Goal: Task Accomplishment & Management: Use online tool/utility

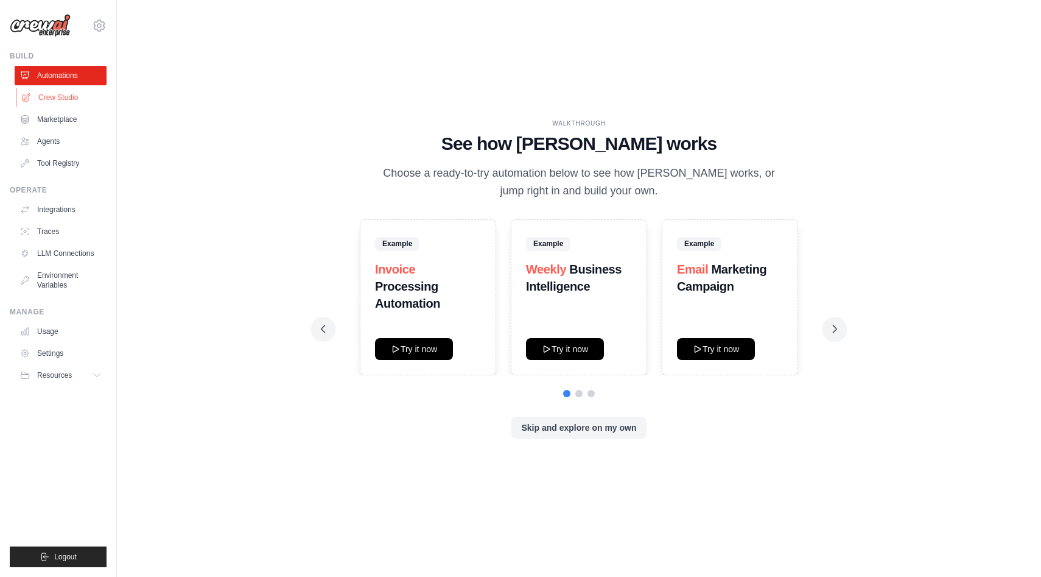
click at [65, 99] on link "Crew Studio" at bounding box center [62, 97] width 92 height 19
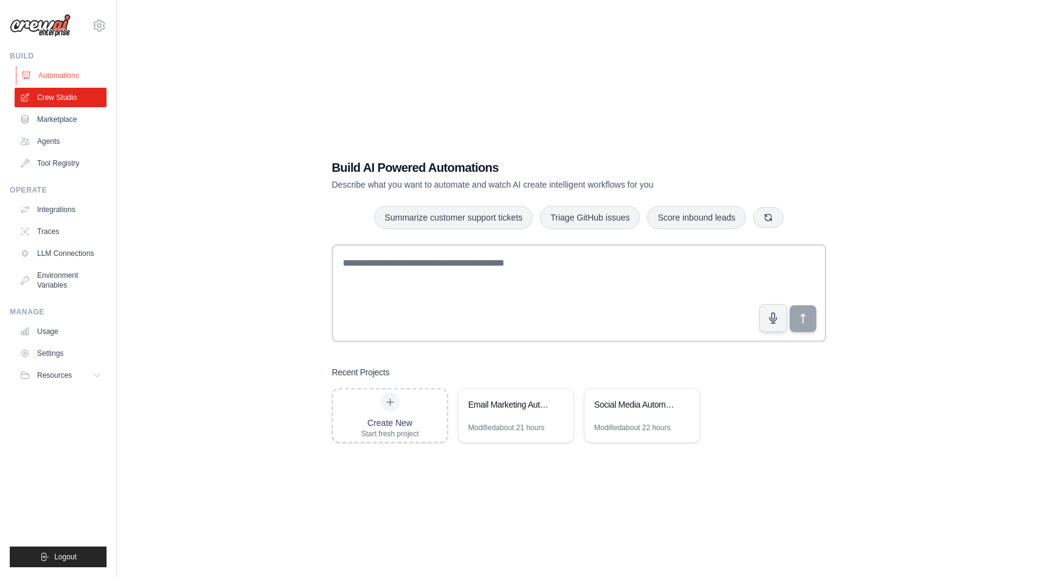
click at [83, 77] on link "Automations" at bounding box center [62, 75] width 92 height 19
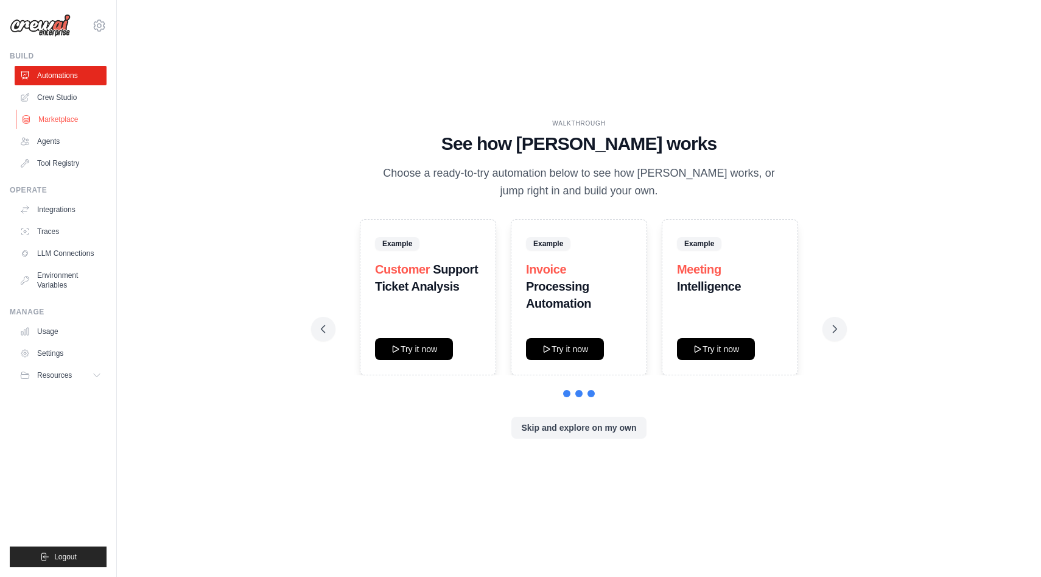
click at [75, 117] on link "Marketplace" at bounding box center [62, 119] width 92 height 19
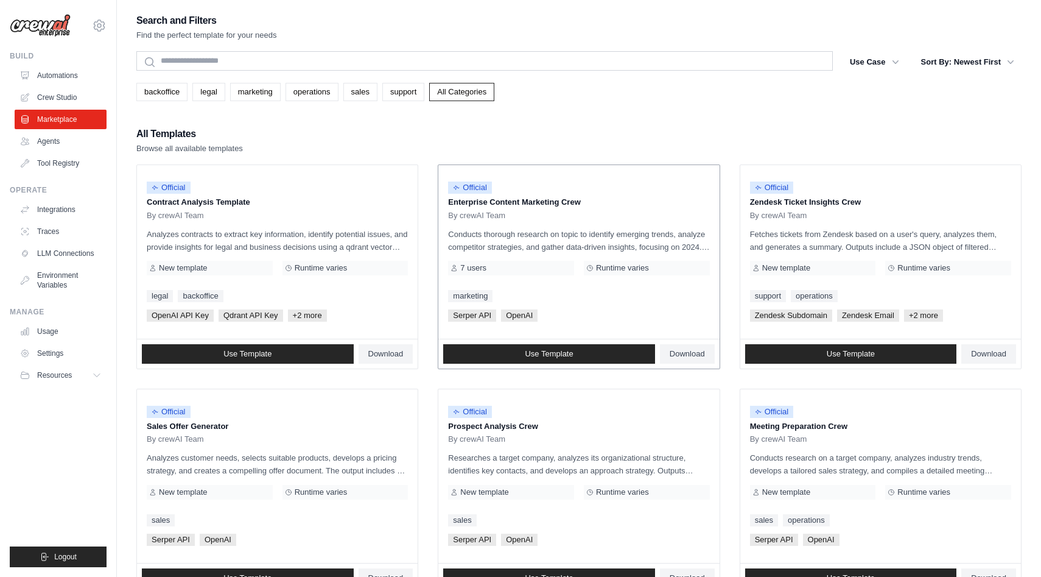
scroll to position [1, 0]
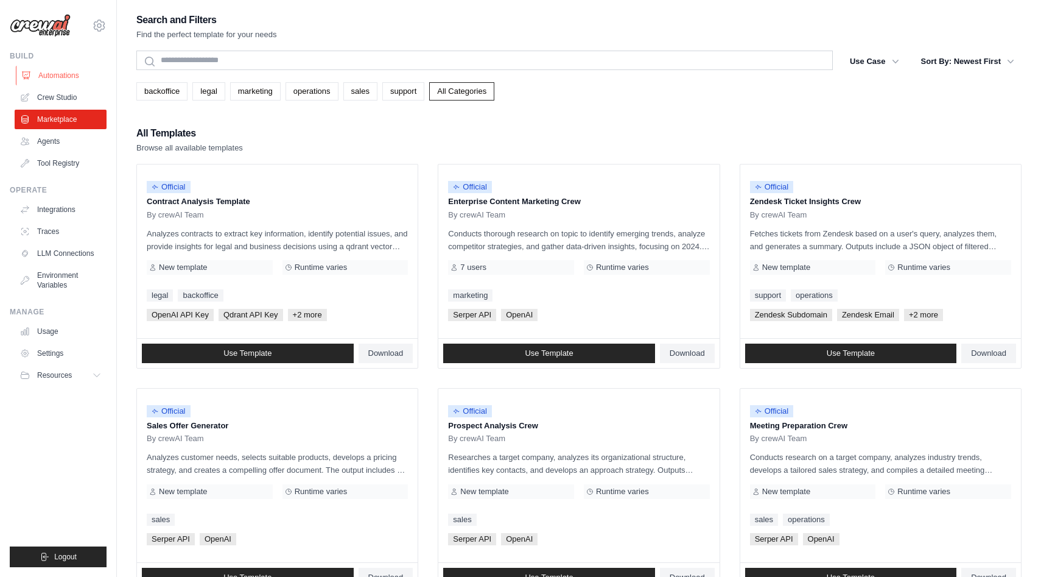
click at [89, 71] on link "Automations" at bounding box center [62, 75] width 92 height 19
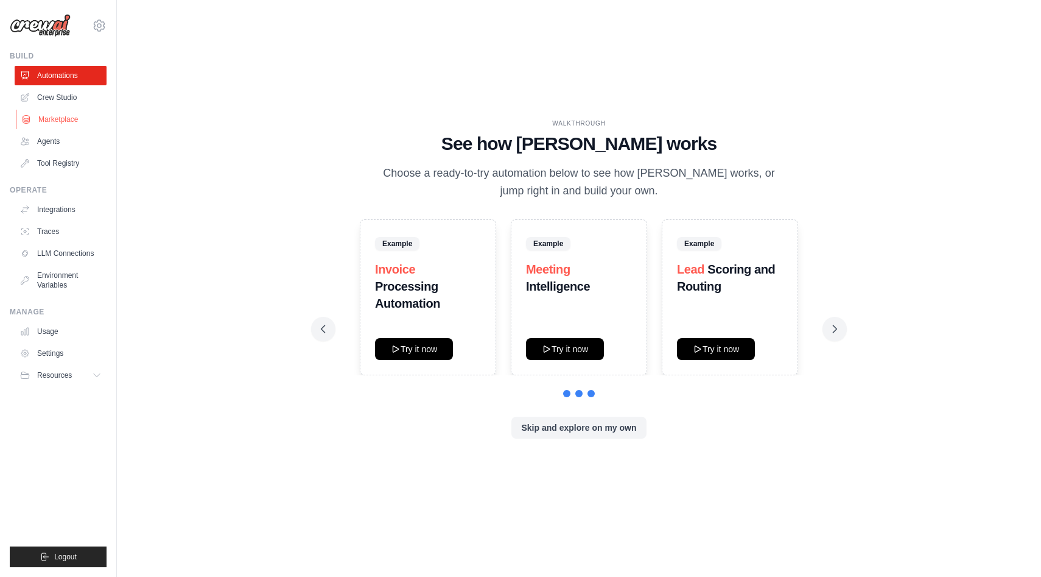
click at [76, 114] on link "Marketplace" at bounding box center [62, 119] width 92 height 19
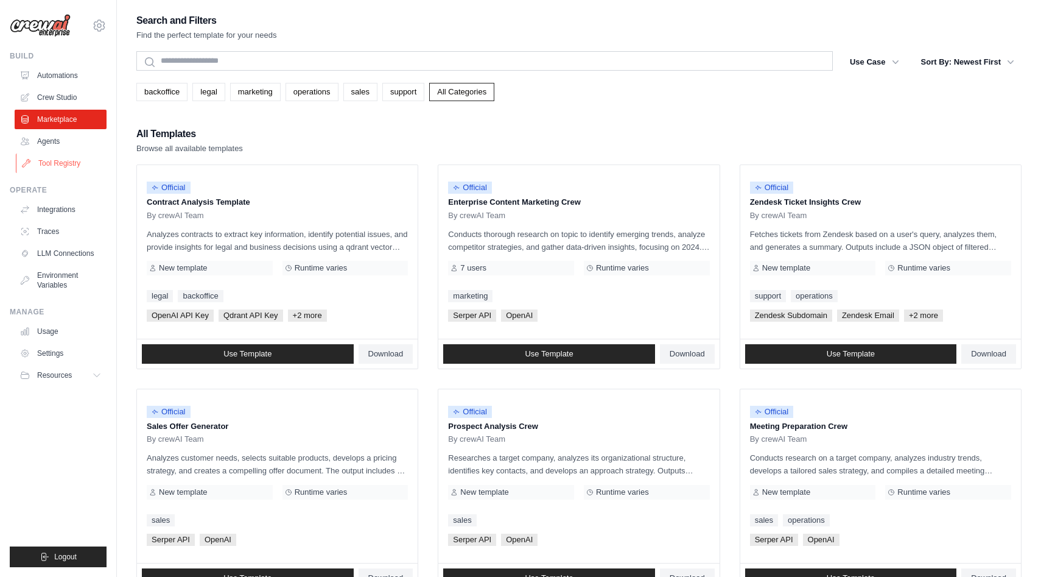
click at [67, 163] on link "Tool Registry" at bounding box center [62, 162] width 92 height 19
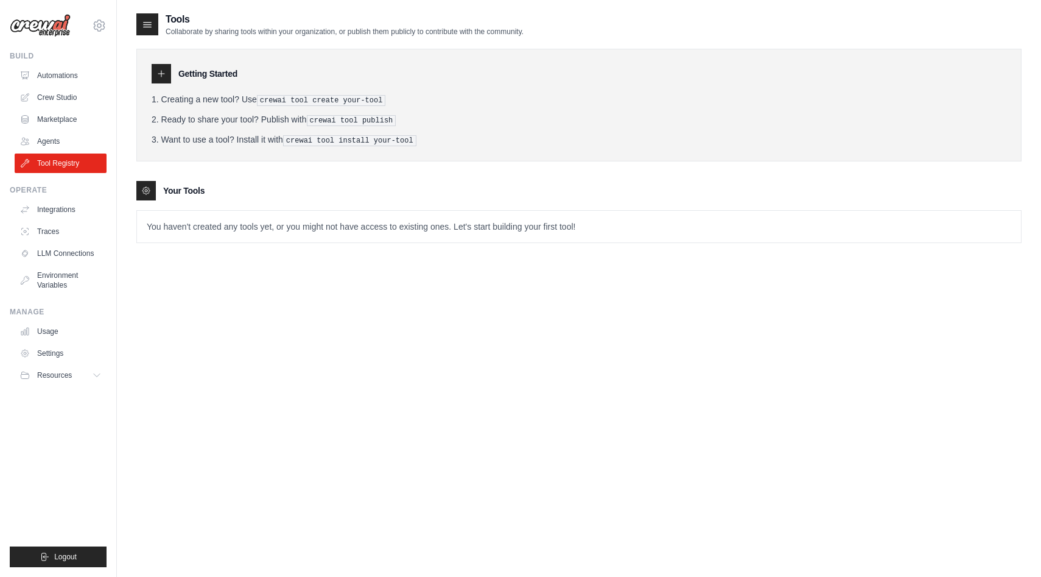
click at [165, 72] on icon at bounding box center [161, 74] width 10 height 10
click at [164, 80] on div at bounding box center [161, 73] width 19 height 19
click at [164, 74] on icon at bounding box center [161, 74] width 10 height 10
click at [161, 193] on div "Your Tools" at bounding box center [578, 190] width 885 height 19
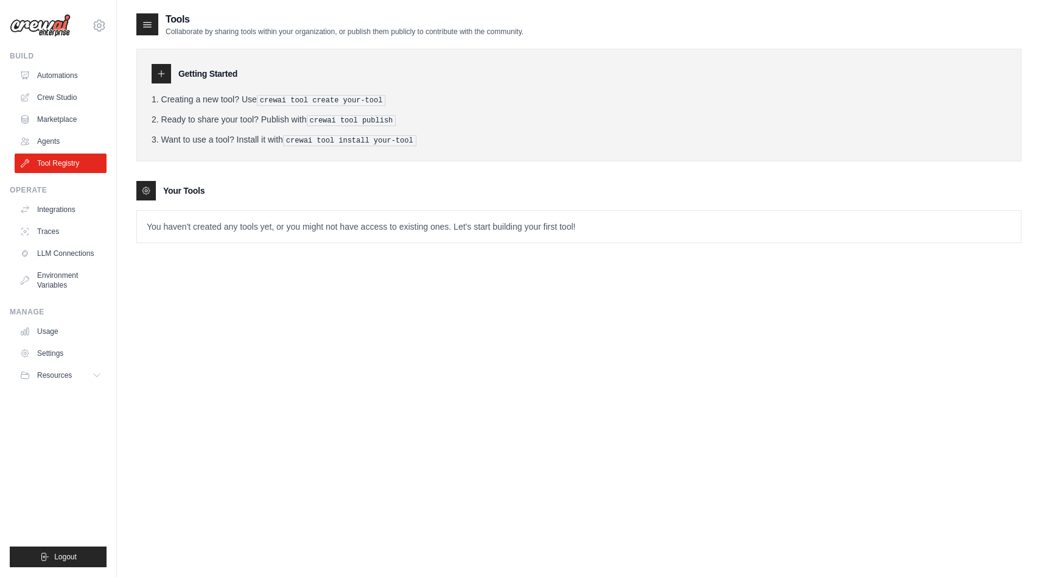
click at [171, 75] on div "Getting Started" at bounding box center [579, 73] width 855 height 19
click at [166, 75] on icon at bounding box center [161, 74] width 10 height 10
click at [143, 200] on tools-list\a "Your Tools You haven't created any tools yet, or you might not have access to e…" at bounding box center [578, 212] width 885 height 62
click at [245, 257] on div "Tools Collaborate by sharing tools within your organization, or publish them pu…" at bounding box center [578, 137] width 885 height 250
click at [279, 238] on p "You haven't created any tools yet, or you might not have access to existing one…" at bounding box center [579, 227] width 884 height 32
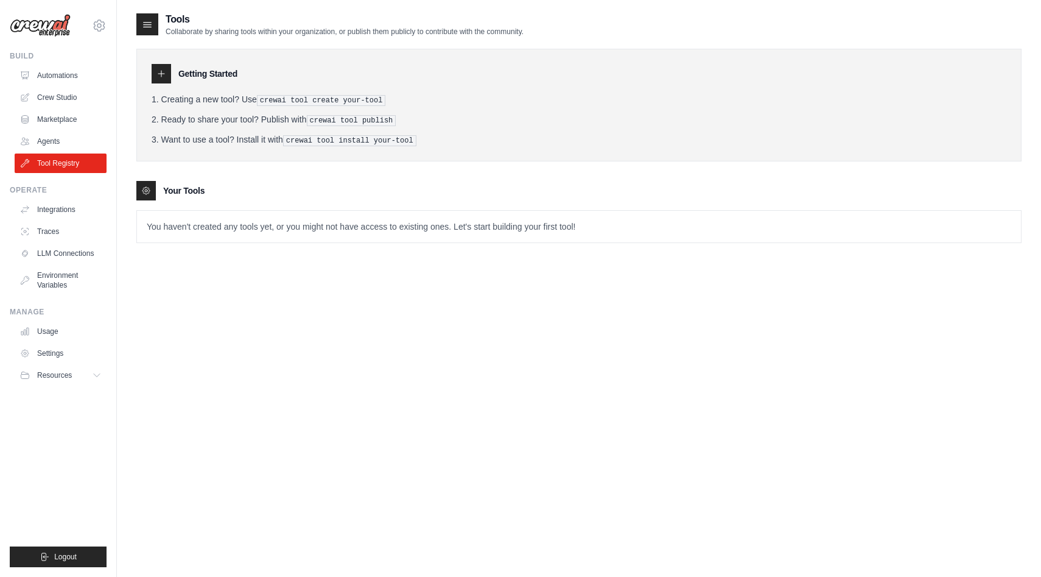
click at [158, 62] on div "Getting Started Creating a new tool? Use crewai tool create your-tool Ready to …" at bounding box center [578, 105] width 885 height 113
click at [158, 65] on div at bounding box center [161, 73] width 19 height 19
click at [163, 76] on icon at bounding box center [161, 74] width 10 height 10
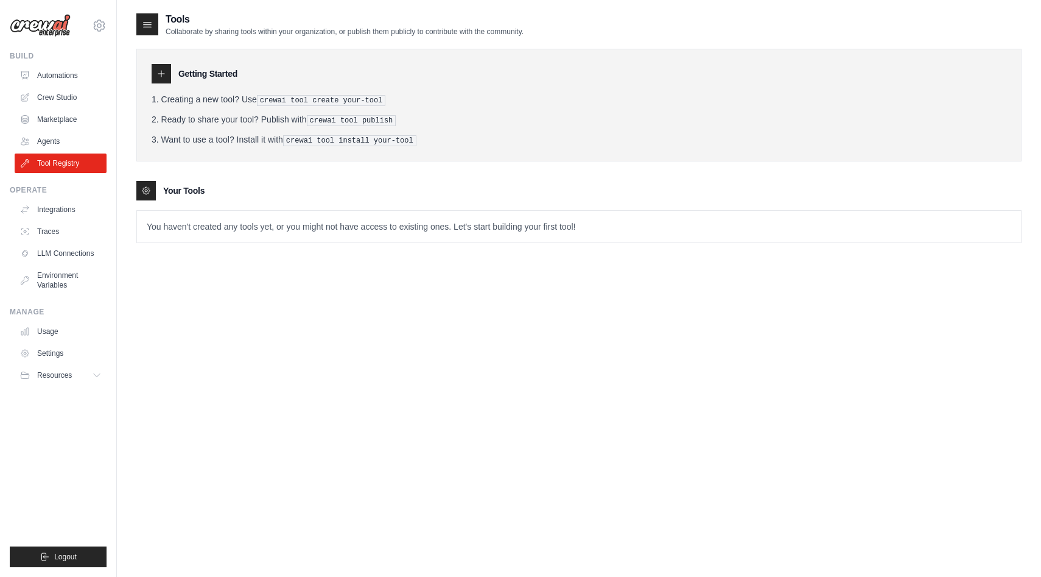
click at [152, 27] on icon at bounding box center [147, 24] width 12 height 12
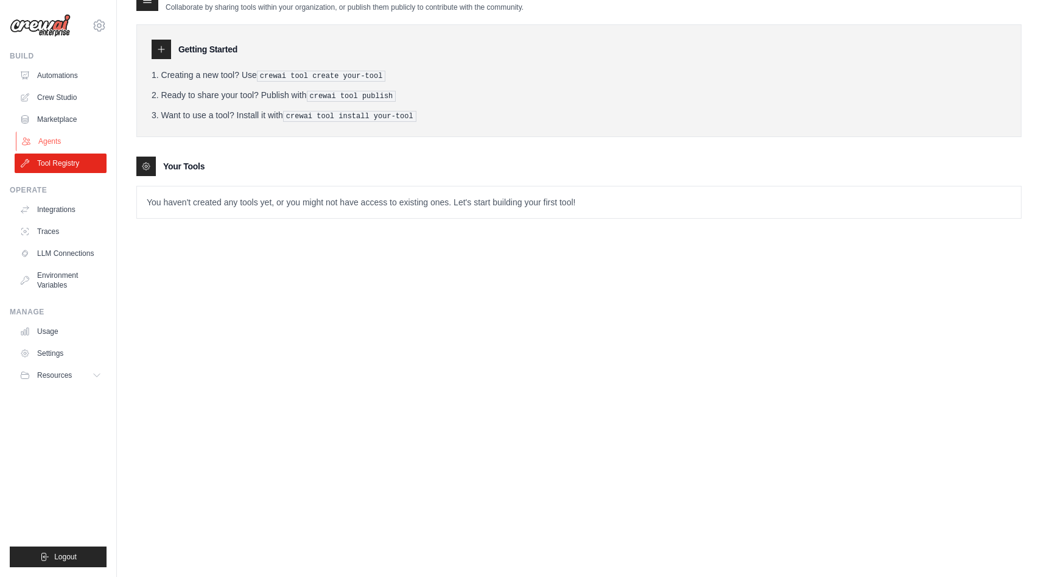
click at [87, 142] on link "Agents" at bounding box center [62, 140] width 92 height 19
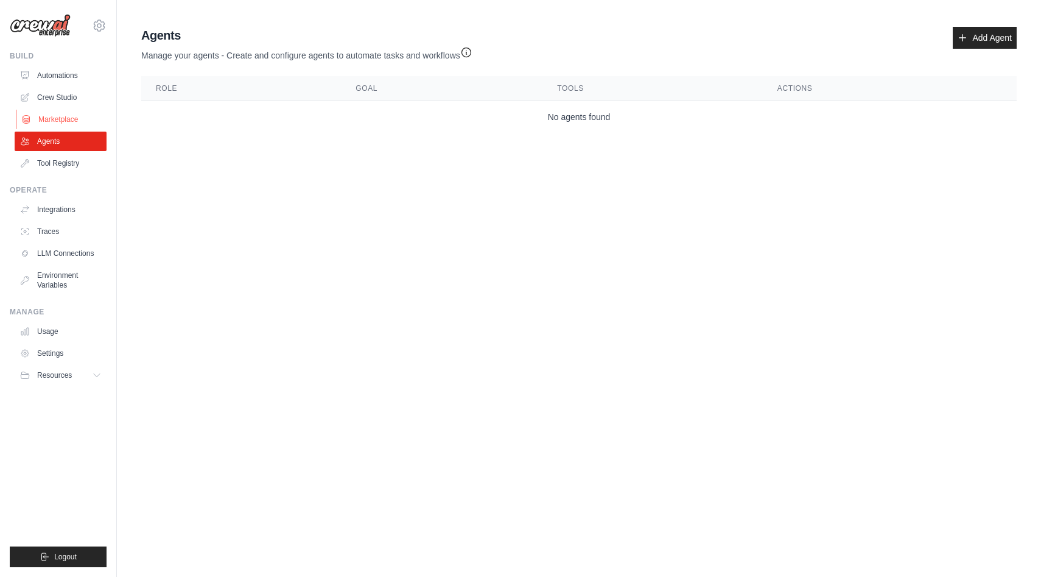
click at [85, 123] on link "Marketplace" at bounding box center [62, 119] width 92 height 19
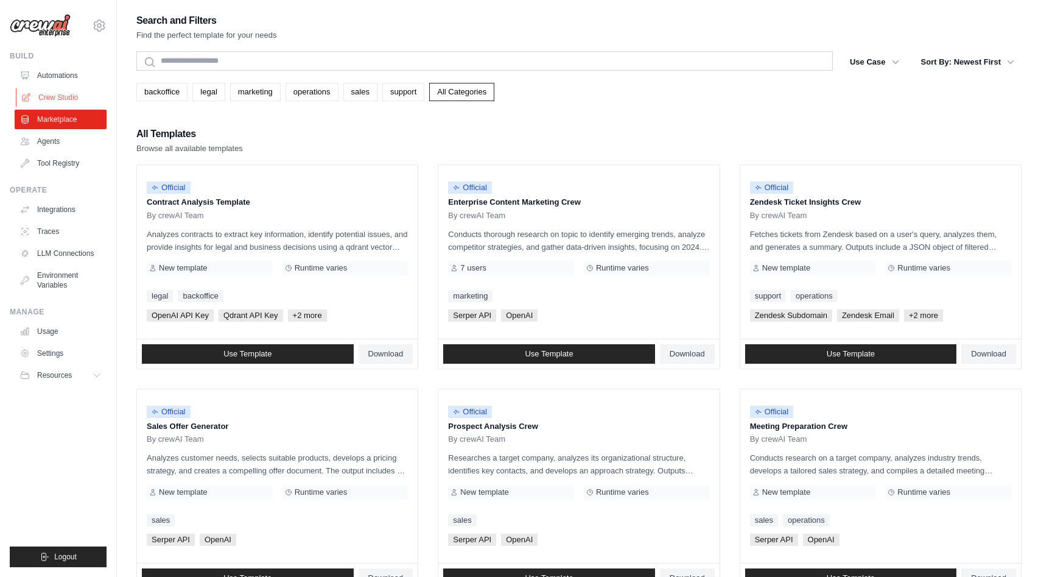
click at [86, 105] on link "Crew Studio" at bounding box center [62, 97] width 92 height 19
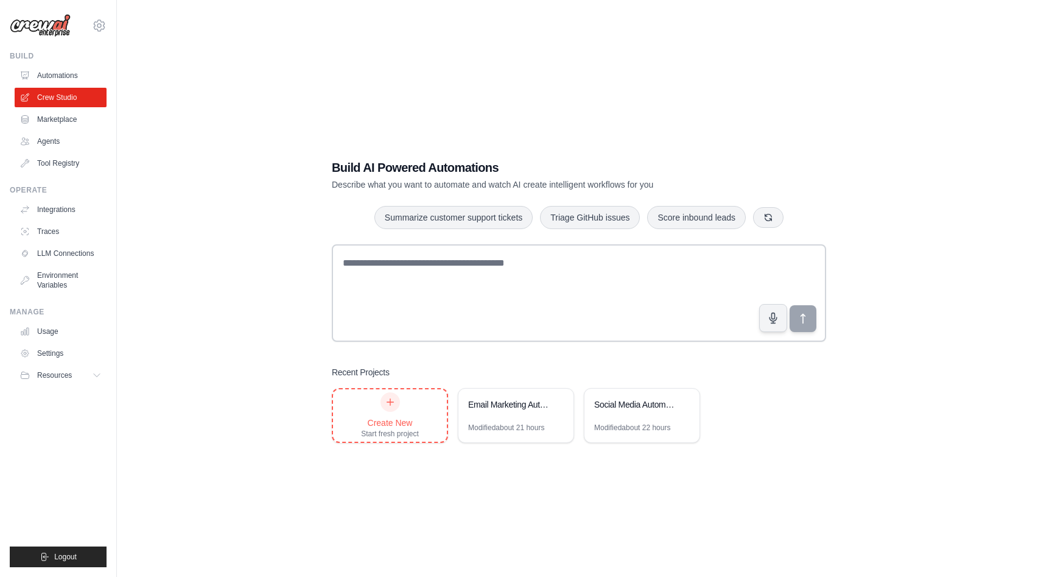
click at [388, 438] on div "Create New Start fresh project" at bounding box center [390, 415] width 114 height 52
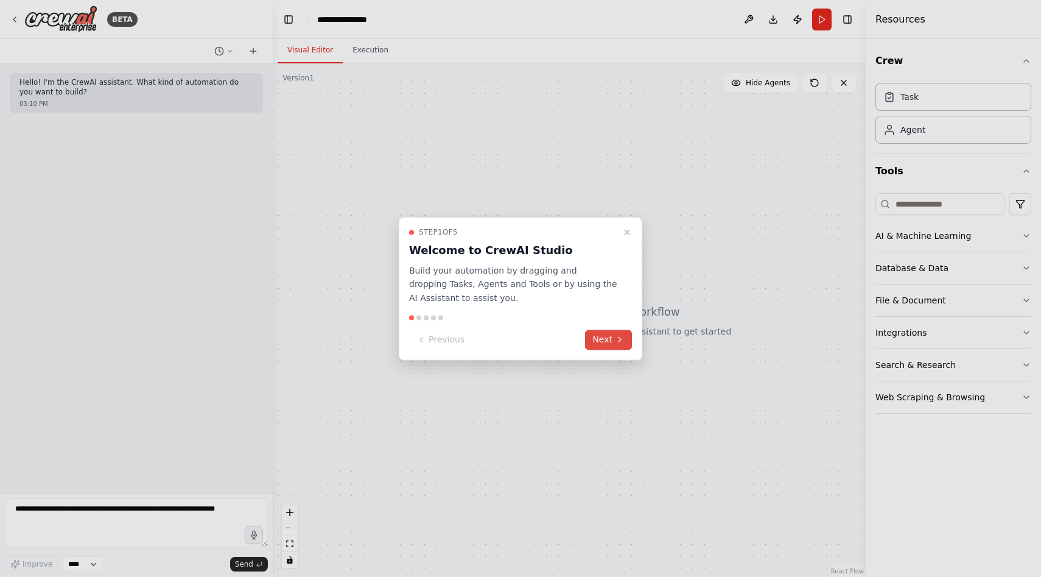
click at [603, 346] on button "Next" at bounding box center [608, 339] width 47 height 20
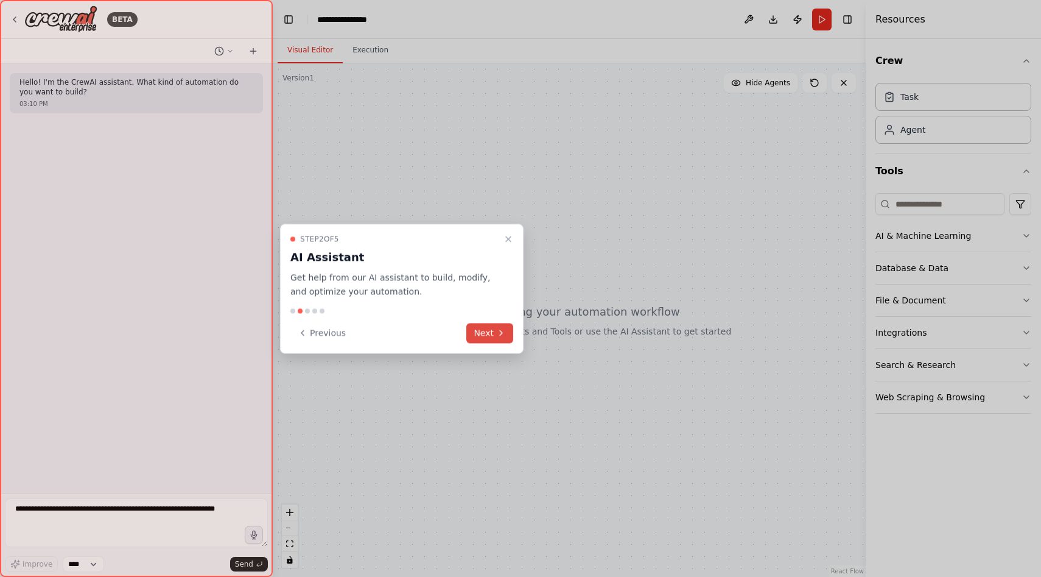
click at [495, 340] on button "Next" at bounding box center [489, 333] width 47 height 20
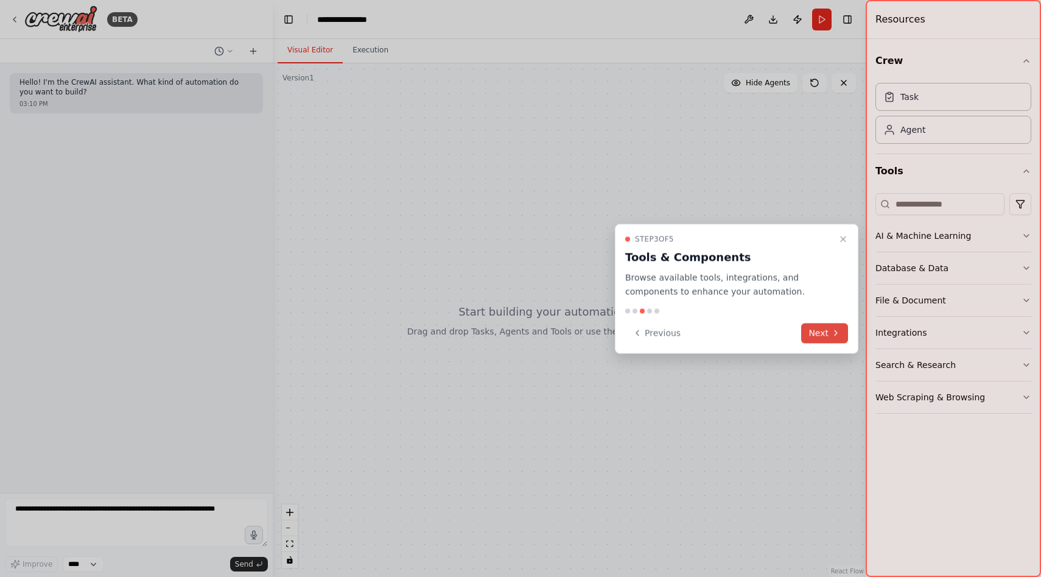
click at [832, 337] on button "Next" at bounding box center [824, 333] width 47 height 20
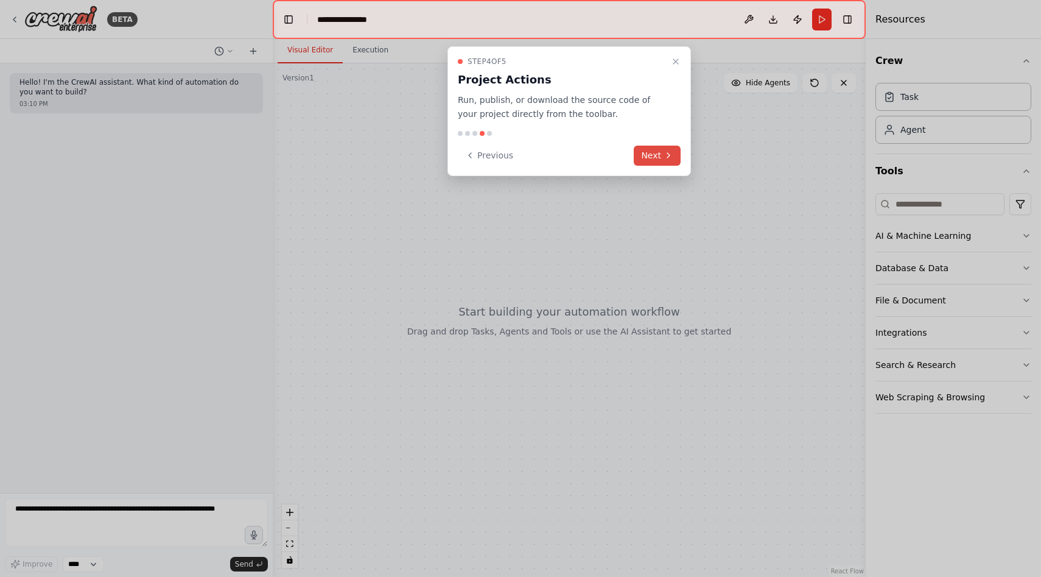
click at [665, 164] on button "Next" at bounding box center [657, 155] width 47 height 20
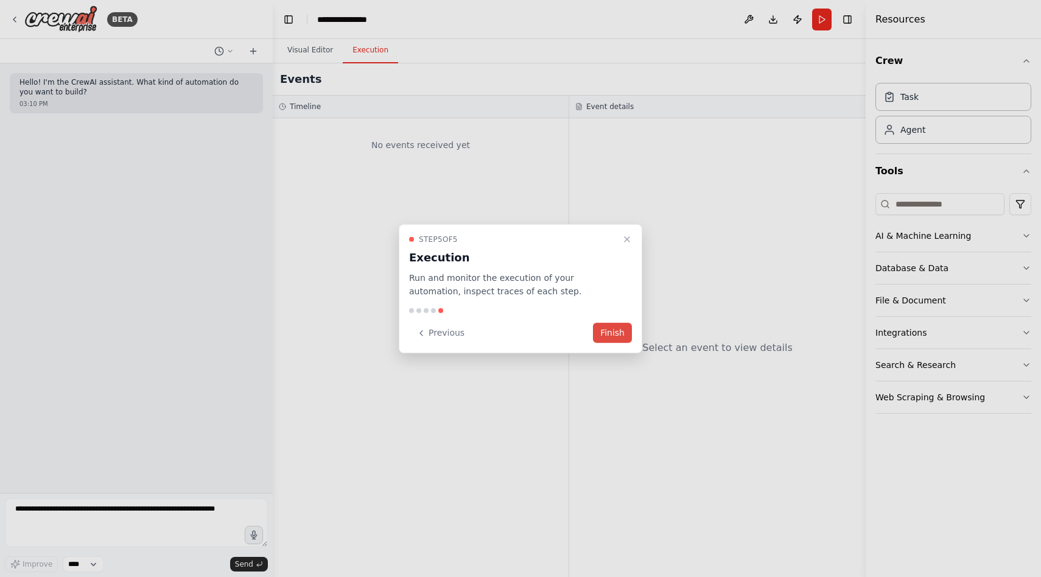
click at [610, 329] on button "Finish" at bounding box center [612, 333] width 39 height 20
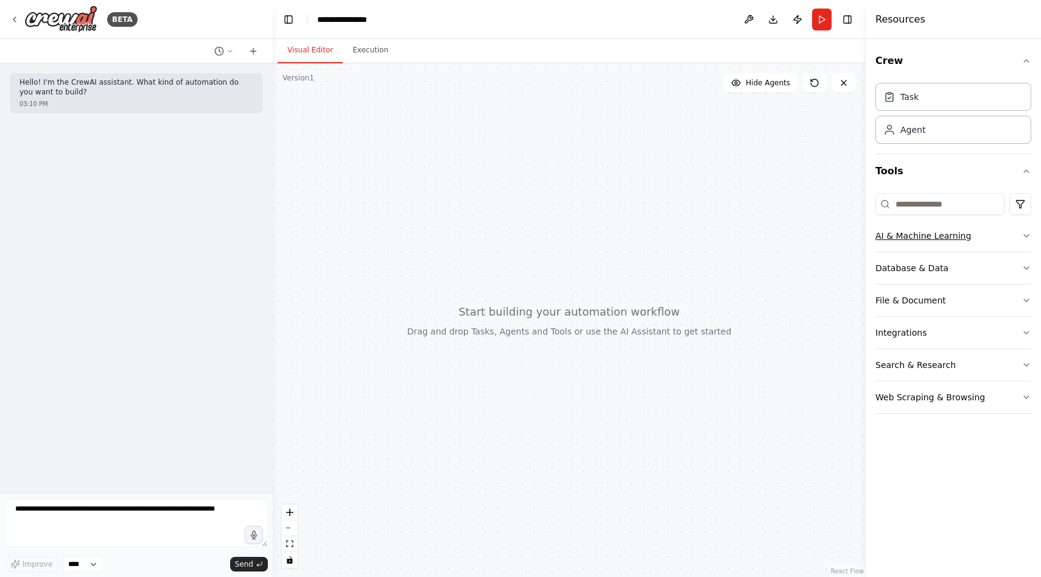
click at [938, 246] on button "AI & Machine Learning" at bounding box center [953, 236] width 156 height 32
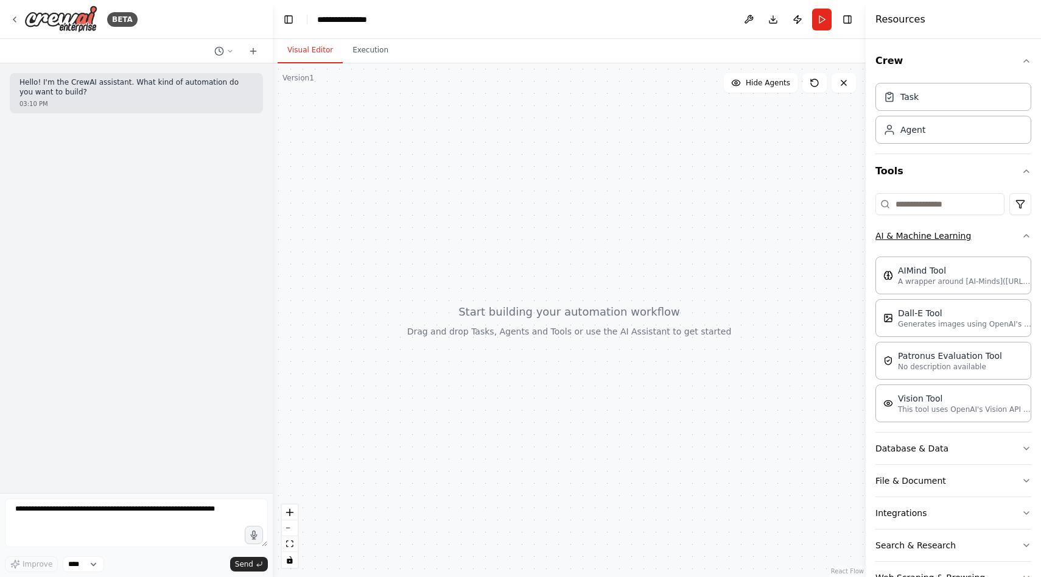
click at [950, 242] on button "AI & Machine Learning" at bounding box center [953, 236] width 156 height 32
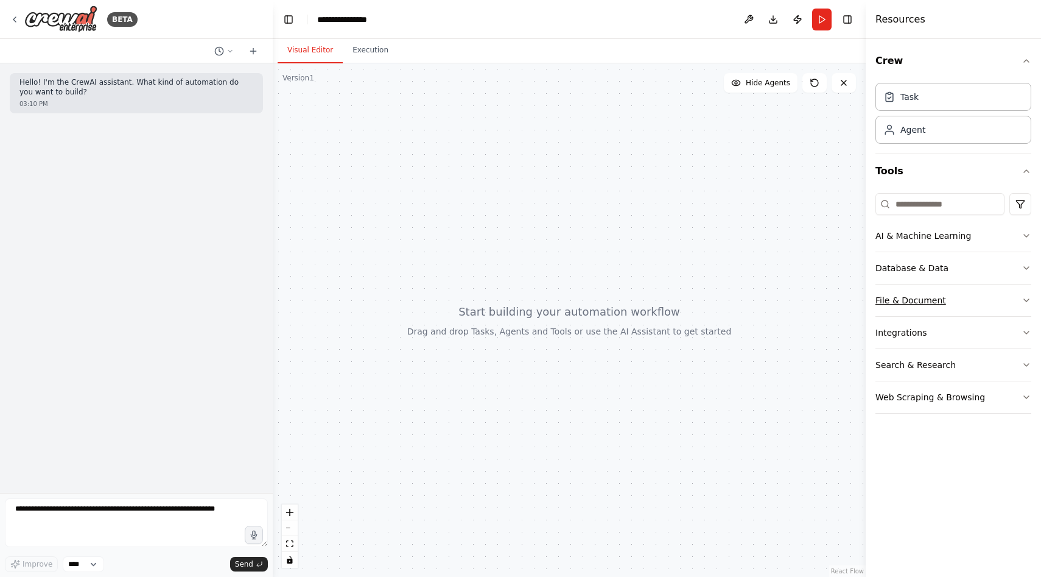
click at [950, 287] on button "File & Document" at bounding box center [953, 300] width 156 height 32
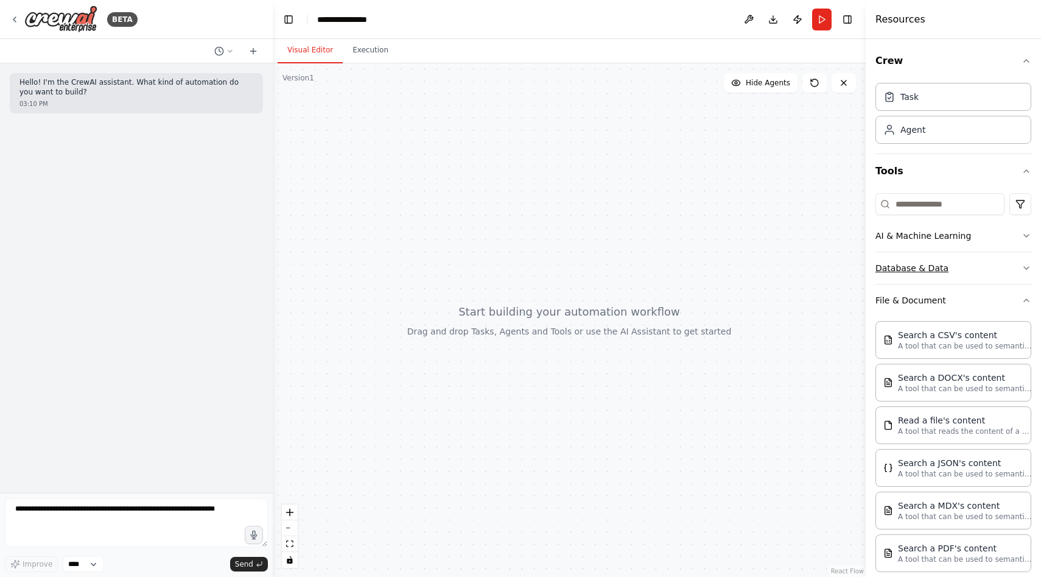
click at [962, 267] on button "Database & Data" at bounding box center [953, 268] width 156 height 32
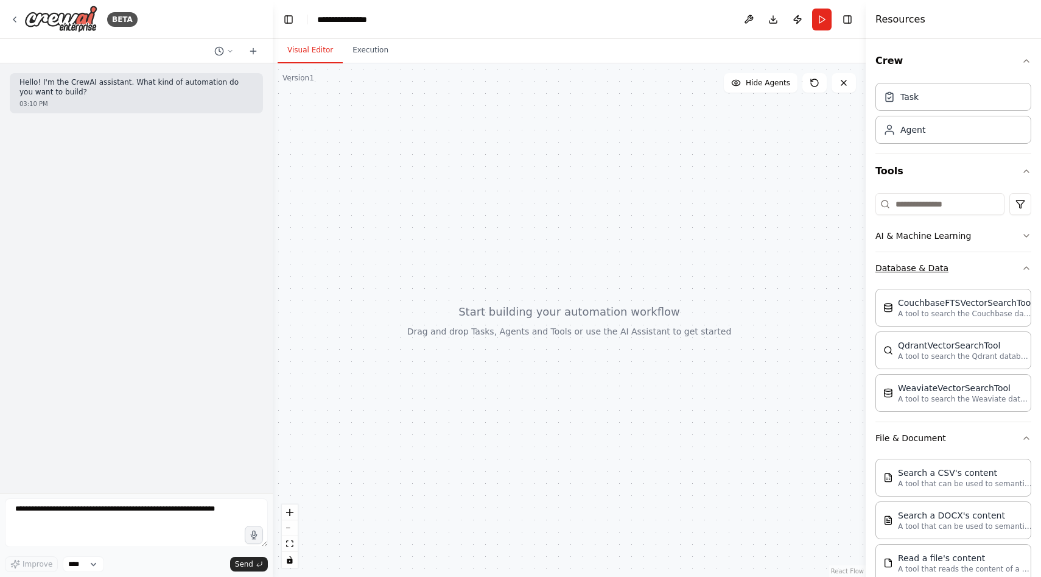
click at [962, 267] on button "Database & Data" at bounding box center [953, 268] width 156 height 32
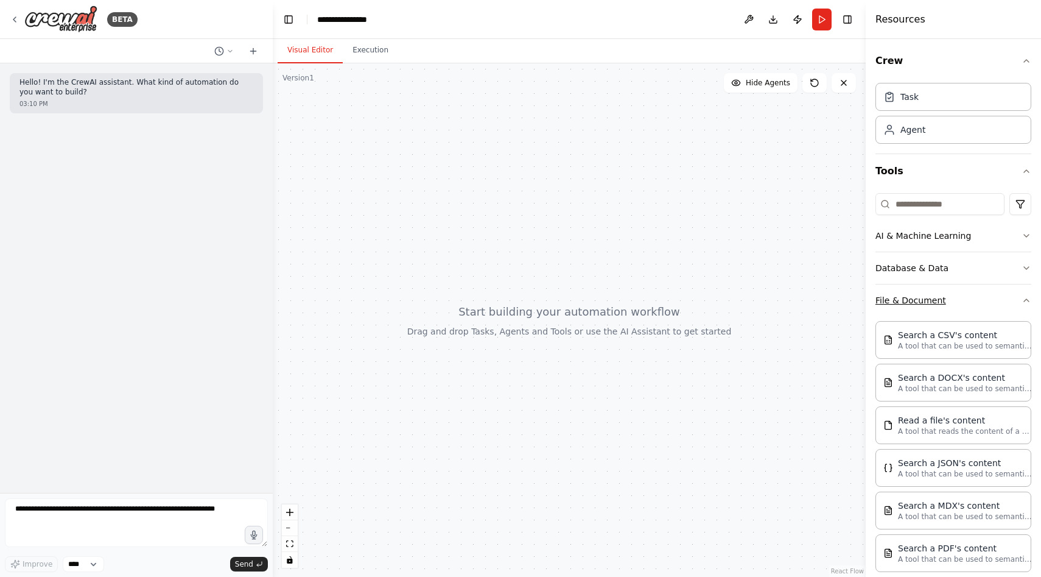
click at [962, 303] on button "File & Document" at bounding box center [953, 300] width 156 height 32
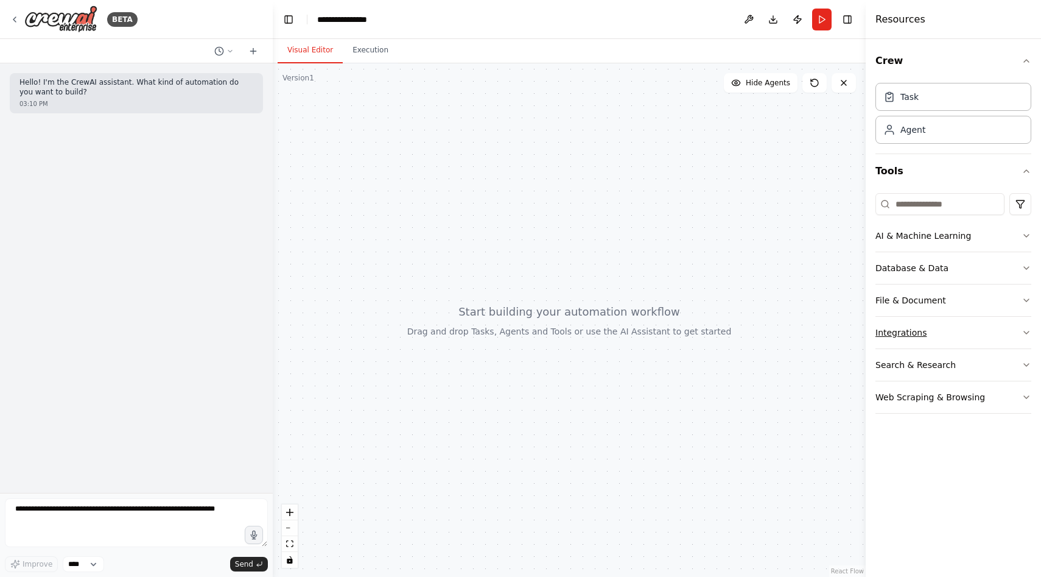
click at [962, 329] on button "Integrations" at bounding box center [953, 333] width 156 height 32
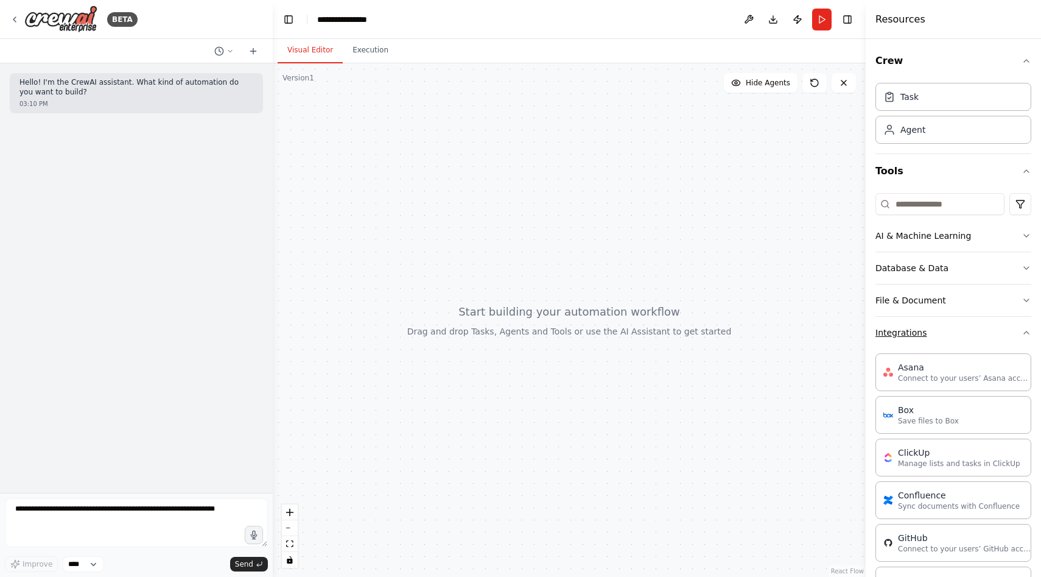
click at [970, 339] on button "Integrations" at bounding box center [953, 333] width 156 height 32
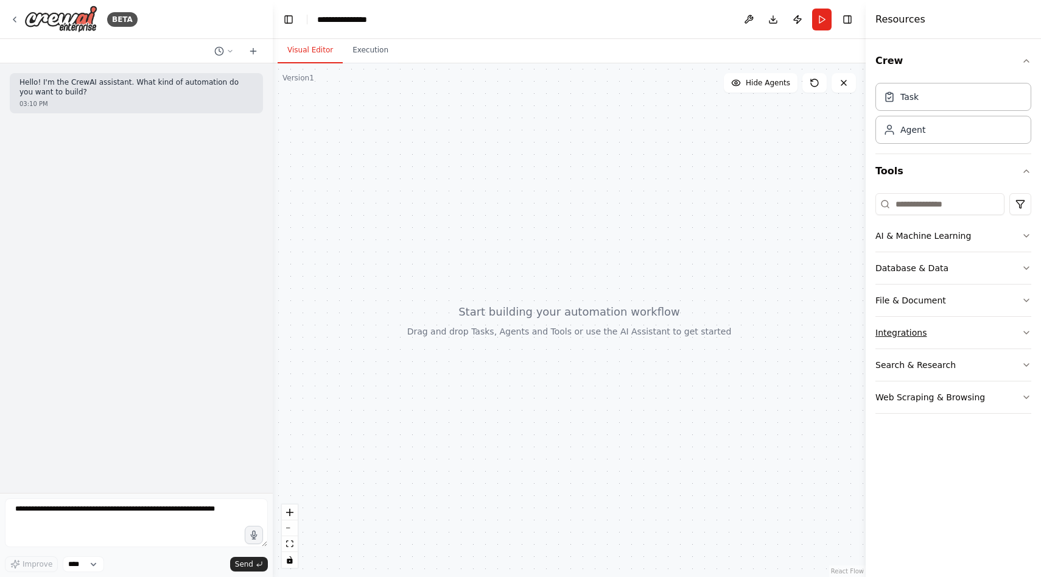
click at [970, 339] on button "Integrations" at bounding box center [953, 333] width 156 height 32
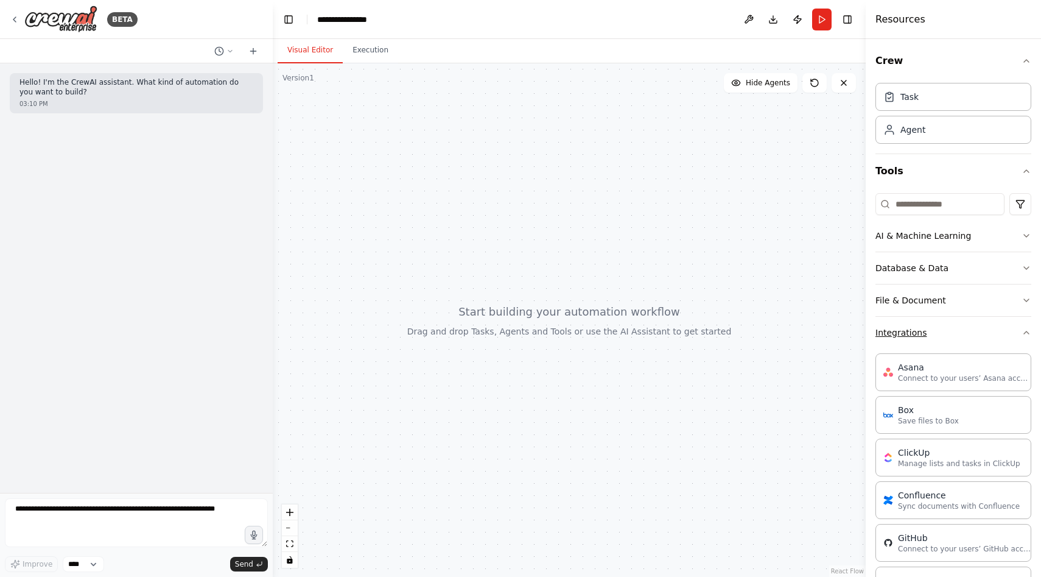
click at [970, 339] on button "Integrations" at bounding box center [953, 333] width 156 height 32
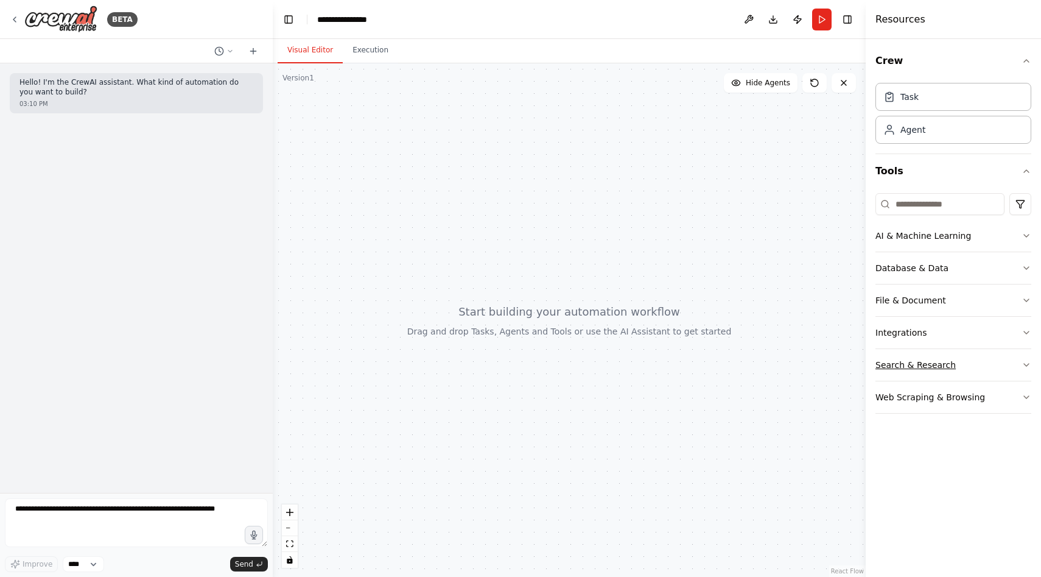
click at [972, 359] on button "Search & Research" at bounding box center [953, 365] width 156 height 32
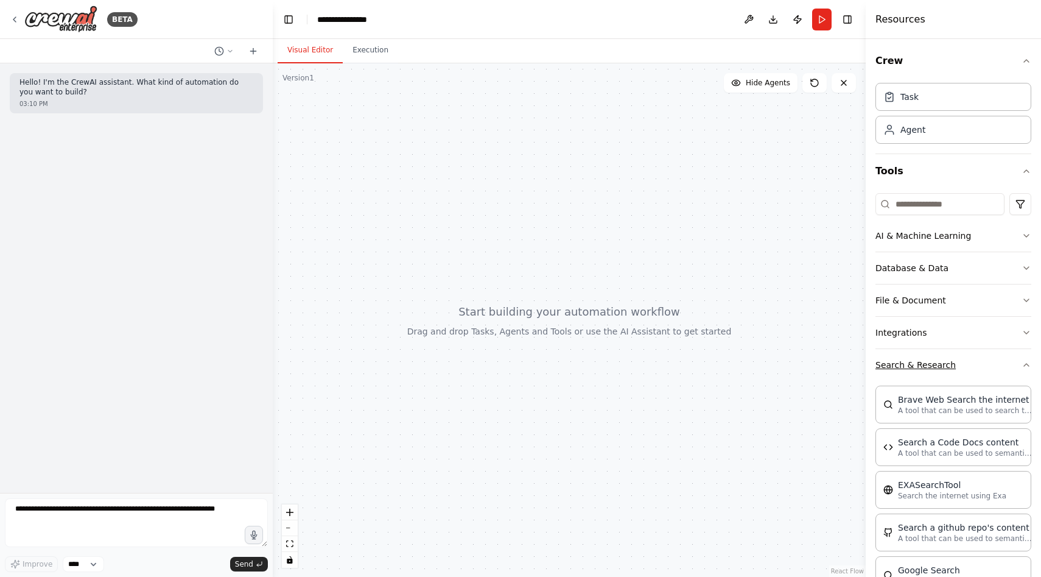
scroll to position [91, 0]
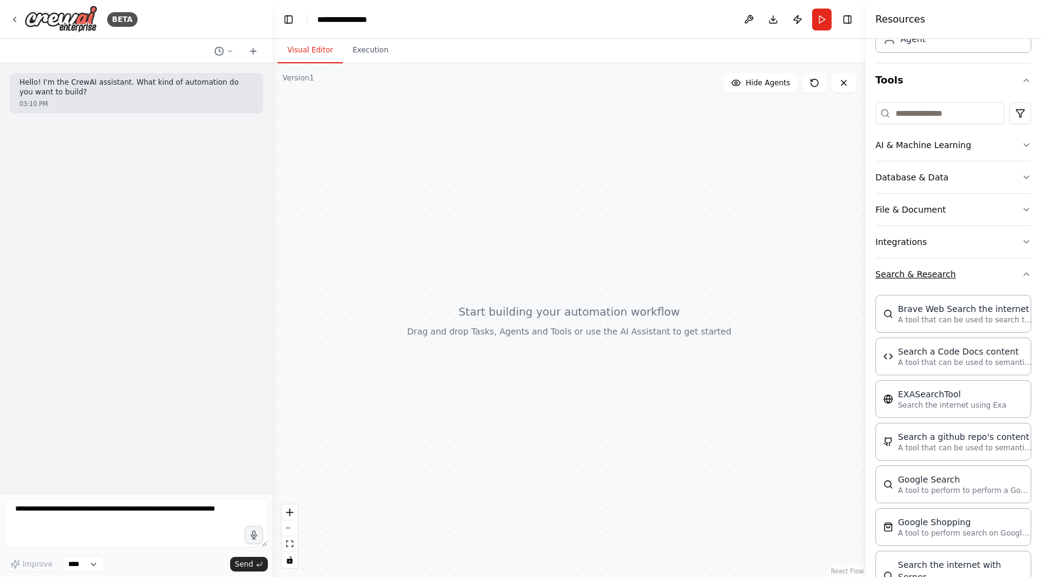
click at [986, 285] on button "Search & Research" at bounding box center [953, 274] width 156 height 32
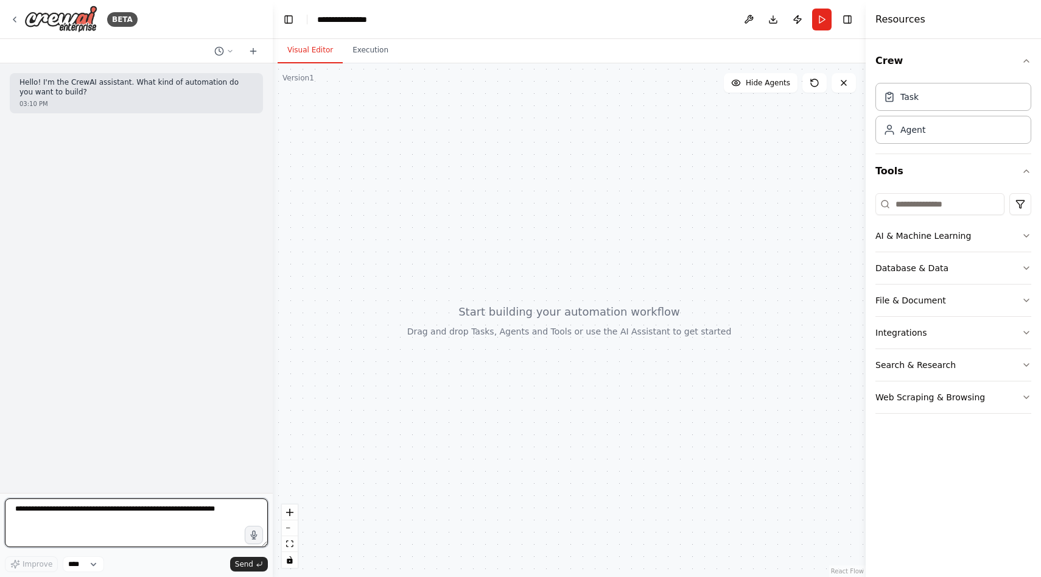
click at [201, 517] on textarea at bounding box center [136, 522] width 263 height 49
click at [989, 231] on button "AI & Machine Learning" at bounding box center [953, 236] width 156 height 32
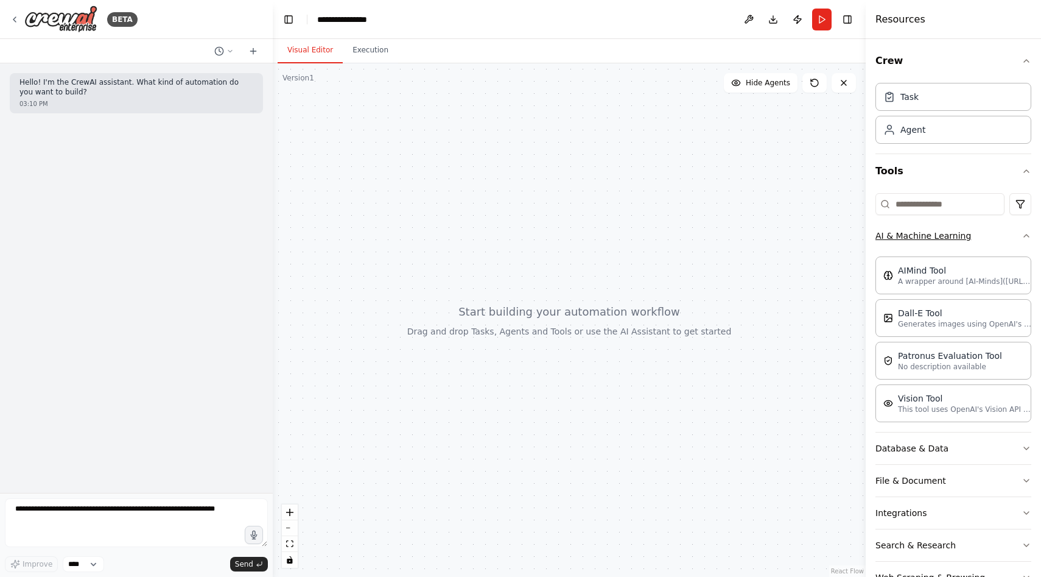
click at [1018, 239] on button "AI & Machine Learning" at bounding box center [953, 236] width 156 height 32
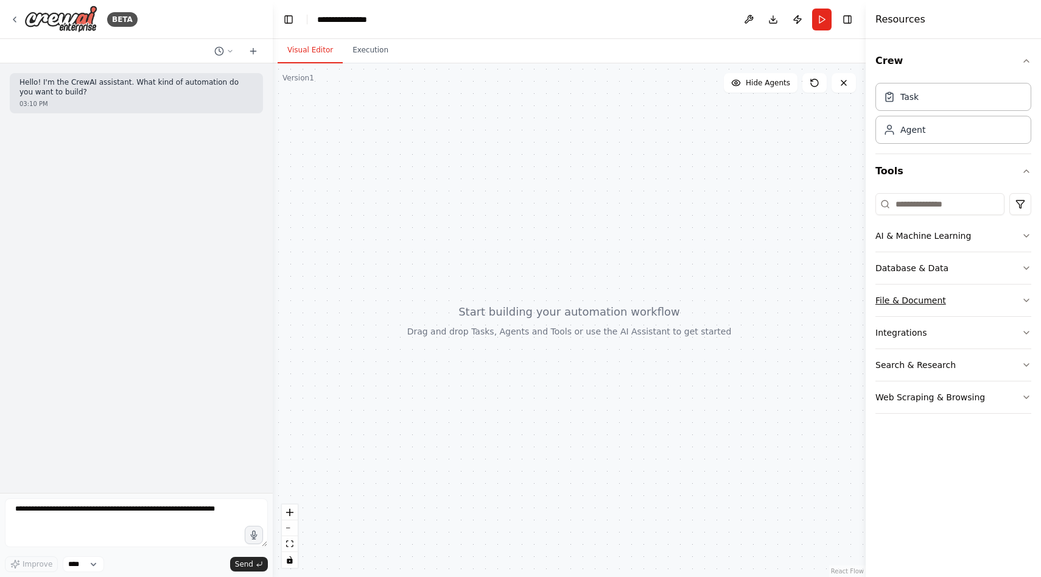
click at [1007, 306] on button "File & Document" at bounding box center [953, 300] width 156 height 32
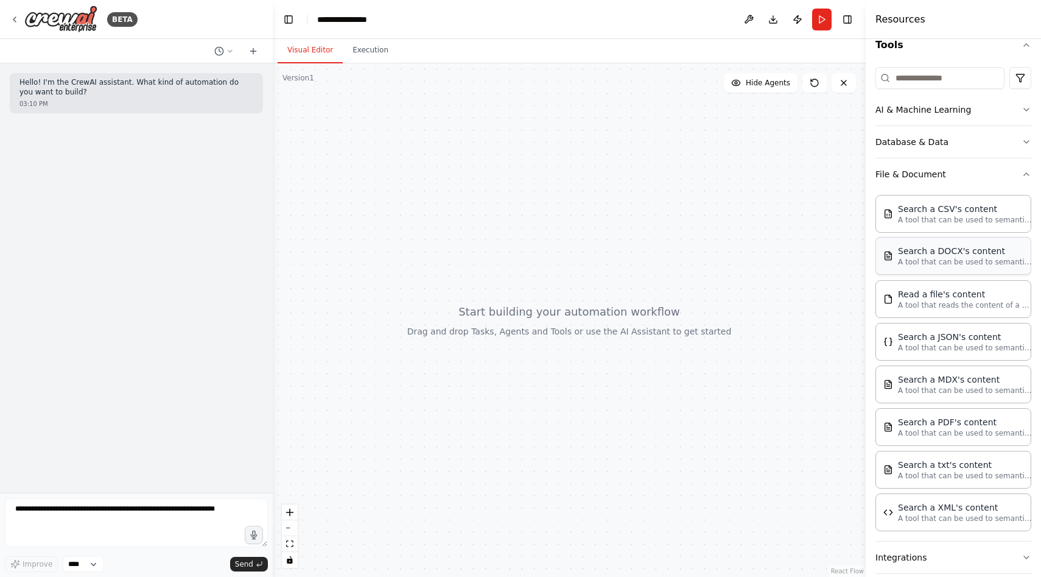
scroll to position [207, 0]
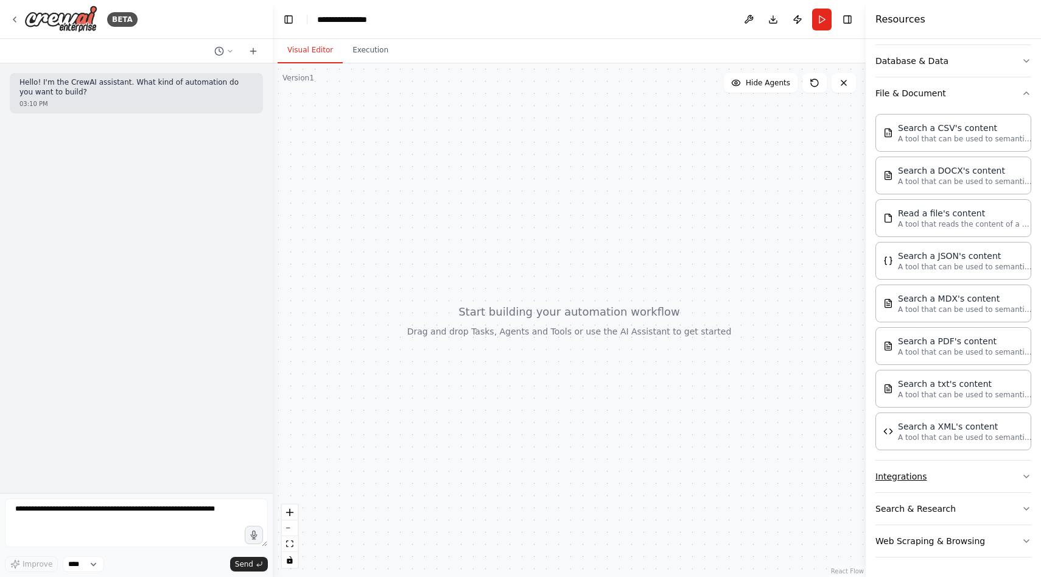
click at [1001, 471] on button "Integrations" at bounding box center [953, 476] width 156 height 32
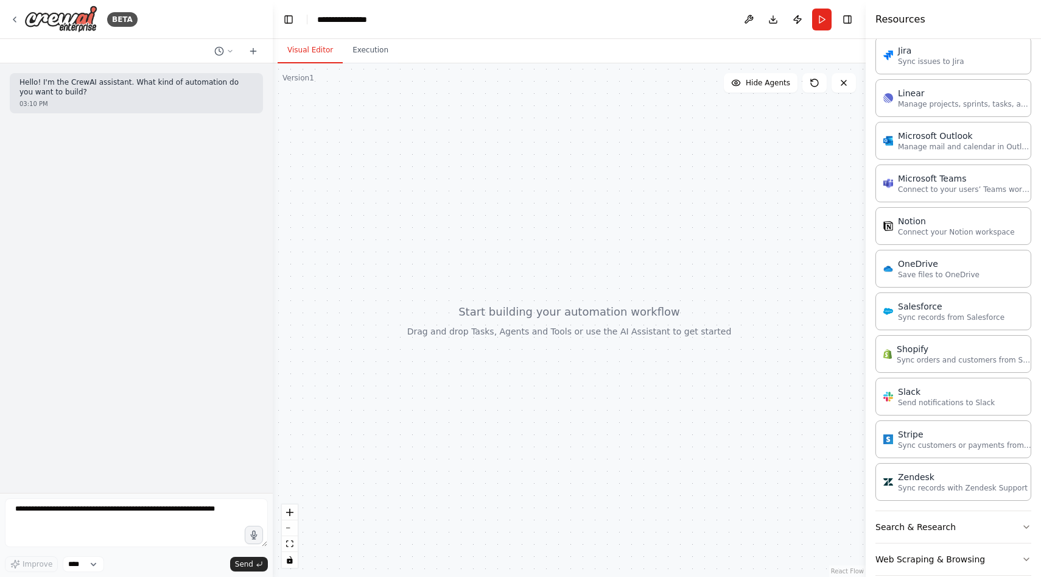
scroll to position [1112, 0]
